Goal: Task Accomplishment & Management: Manage account settings

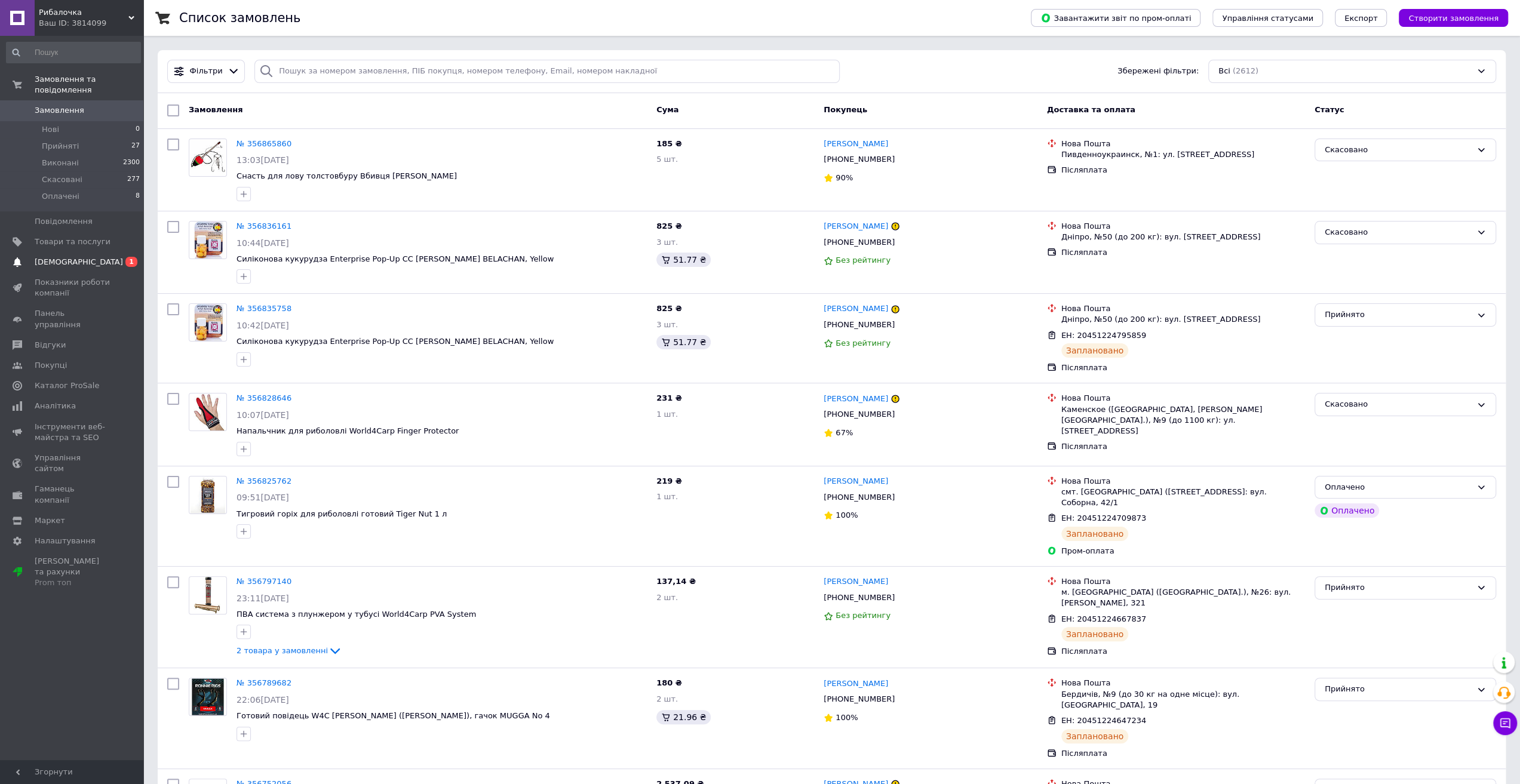
click at [68, 257] on span "[DEMOGRAPHIC_DATA]" at bounding box center [79, 262] width 89 height 11
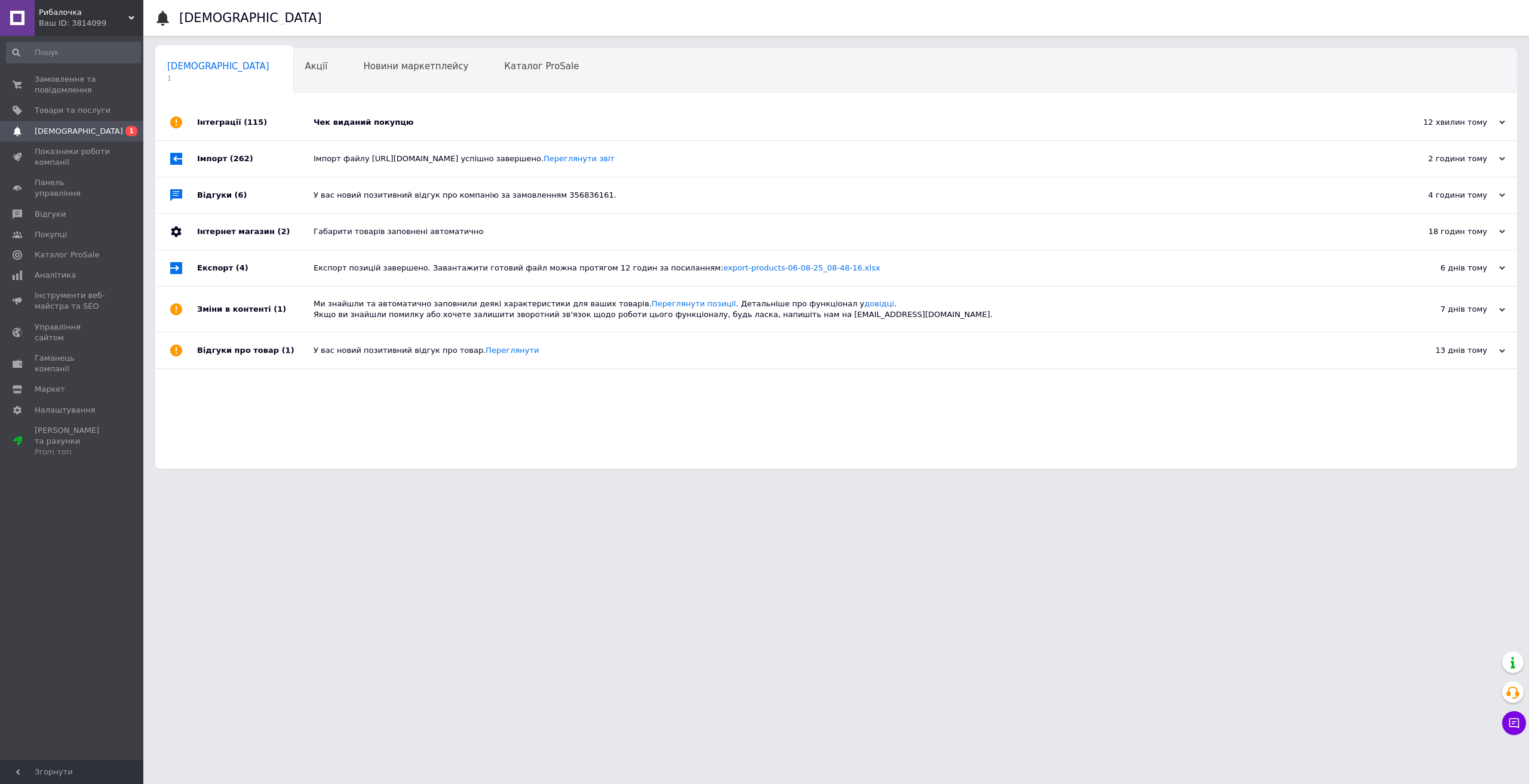
click at [390, 123] on div "Чек виданий покупцю" at bounding box center [850, 122] width 1072 height 11
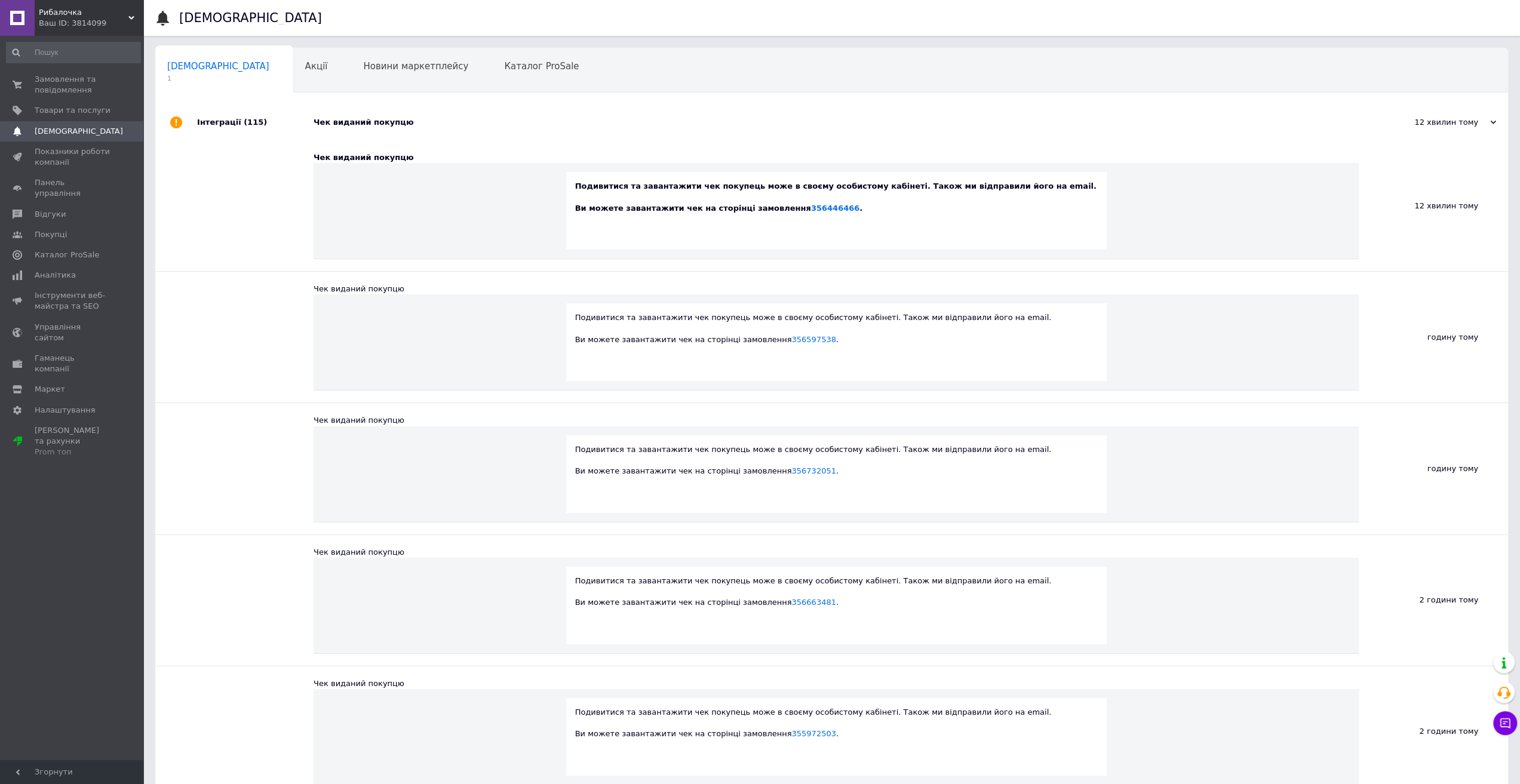
click at [390, 123] on div "Чек виданий покупцю" at bounding box center [846, 122] width 1064 height 11
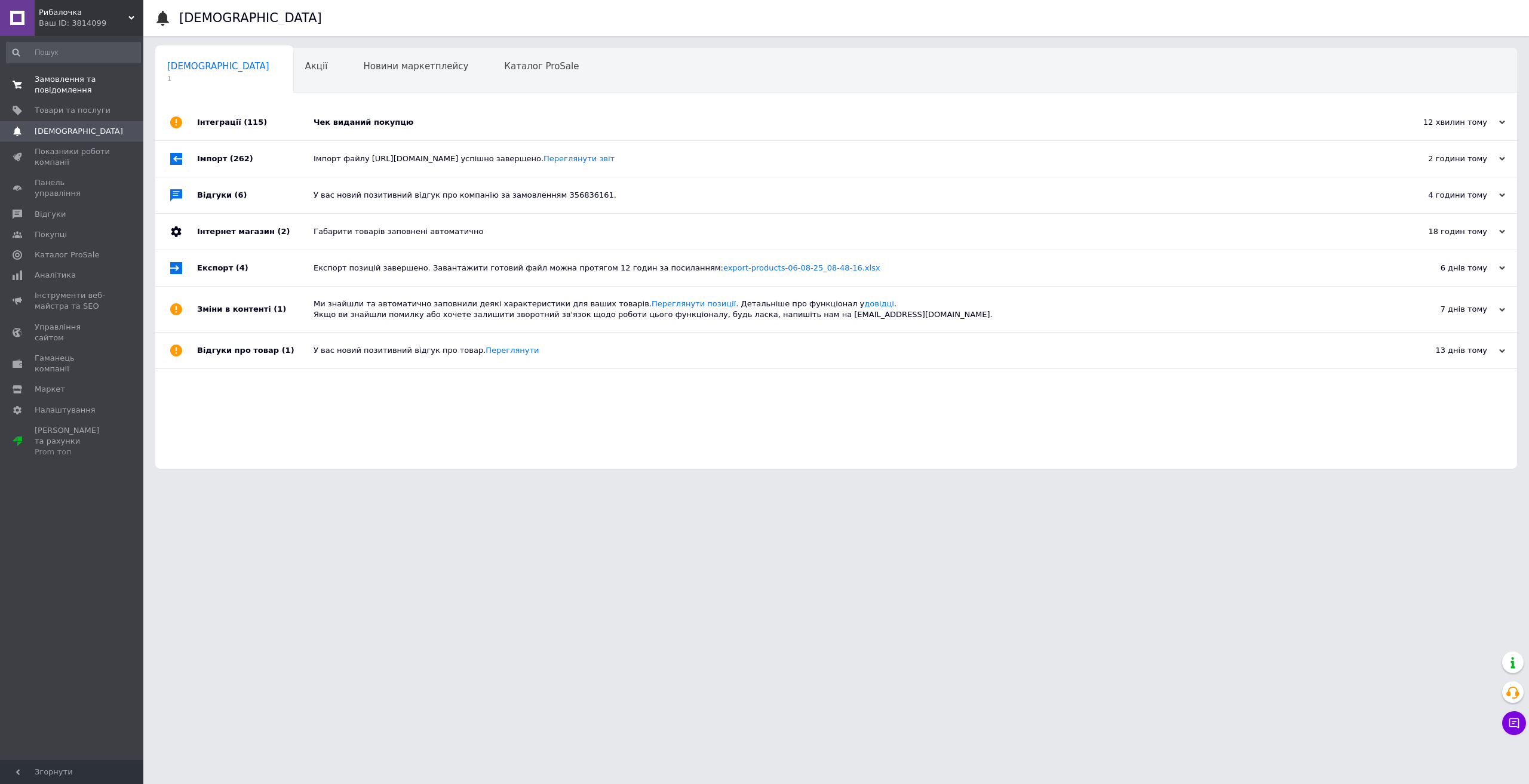
click at [61, 86] on span "Замовлення та повідомлення" at bounding box center [72, 84] width 76 height 21
